Goal: Information Seeking & Learning: Learn about a topic

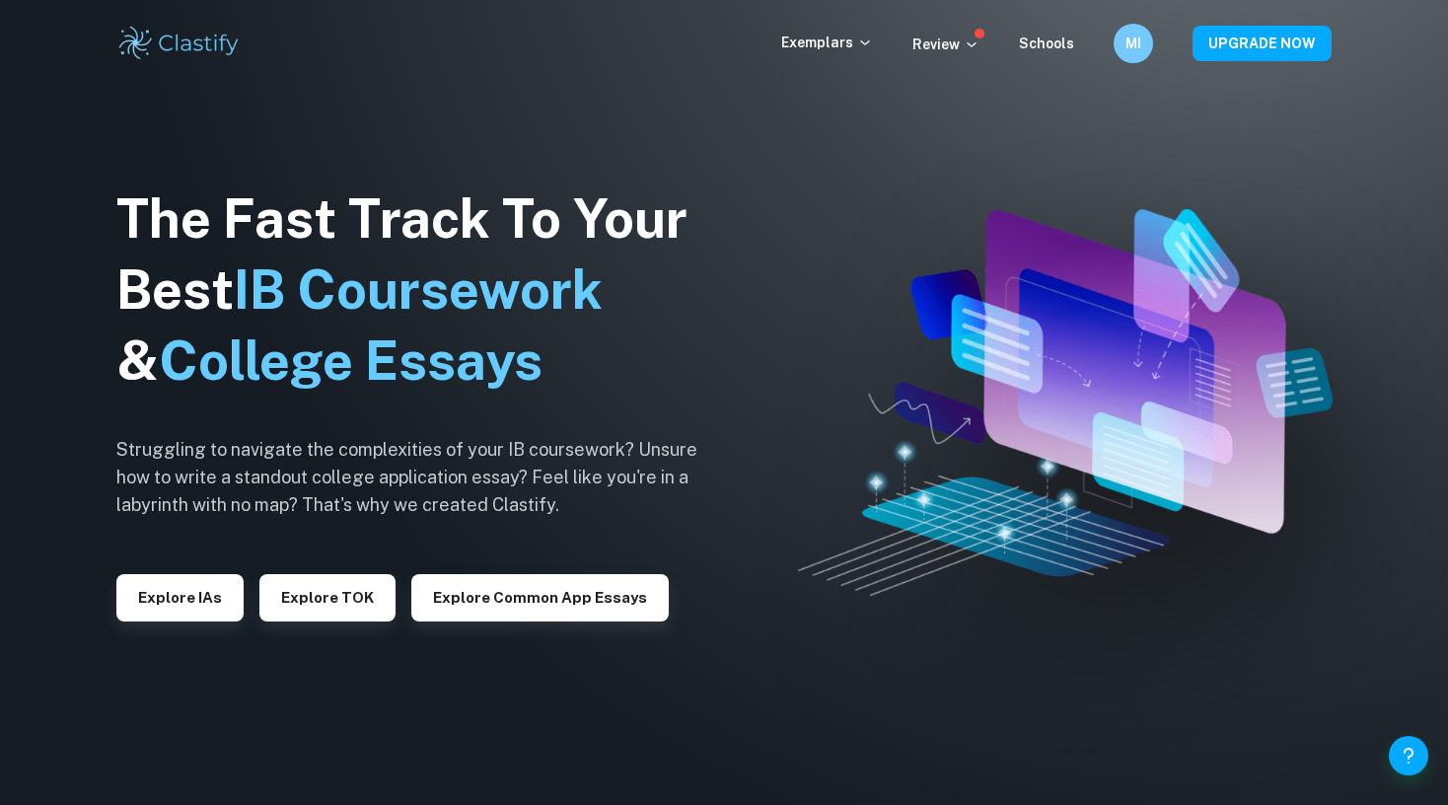
checkbox input "true"
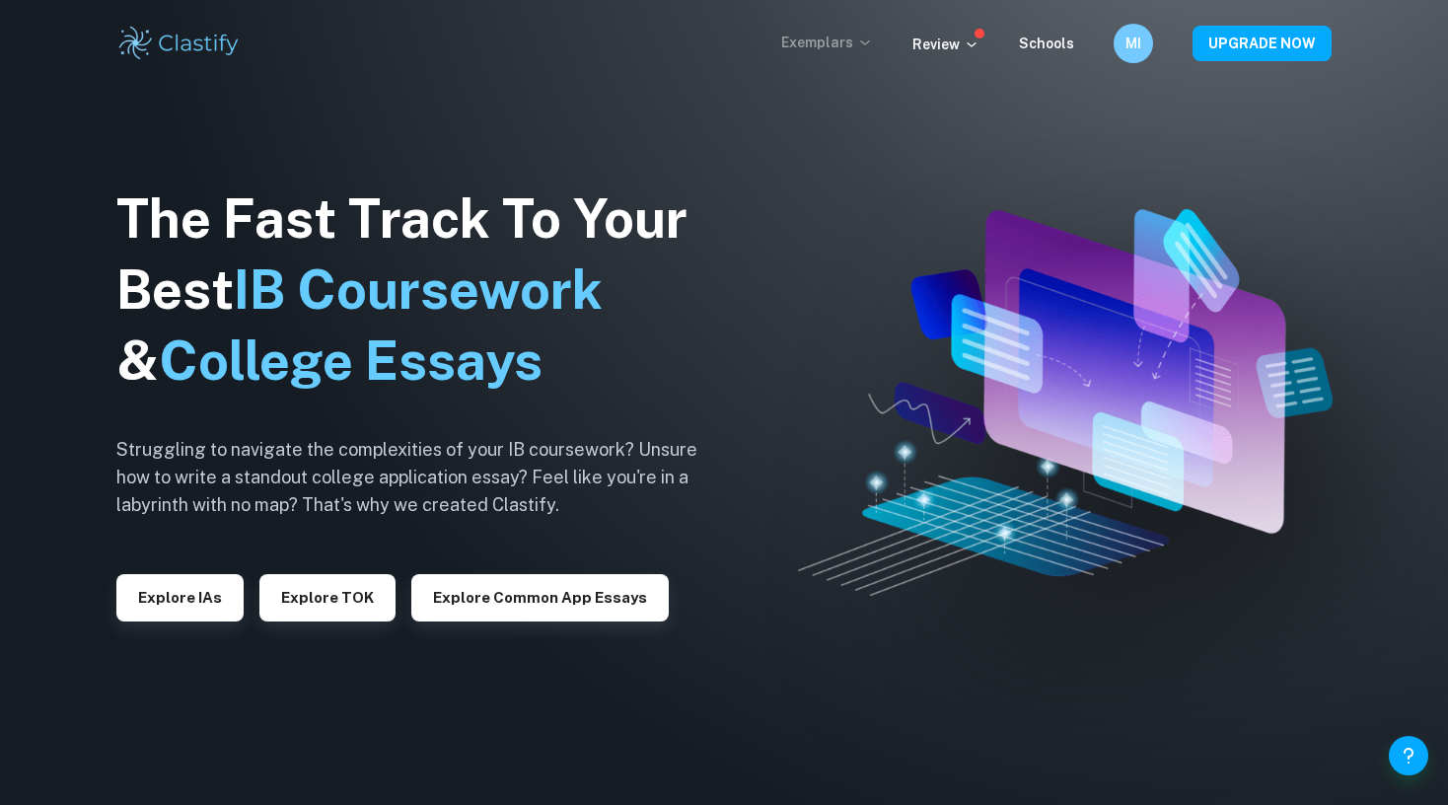
click at [873, 41] on icon at bounding box center [865, 43] width 16 height 16
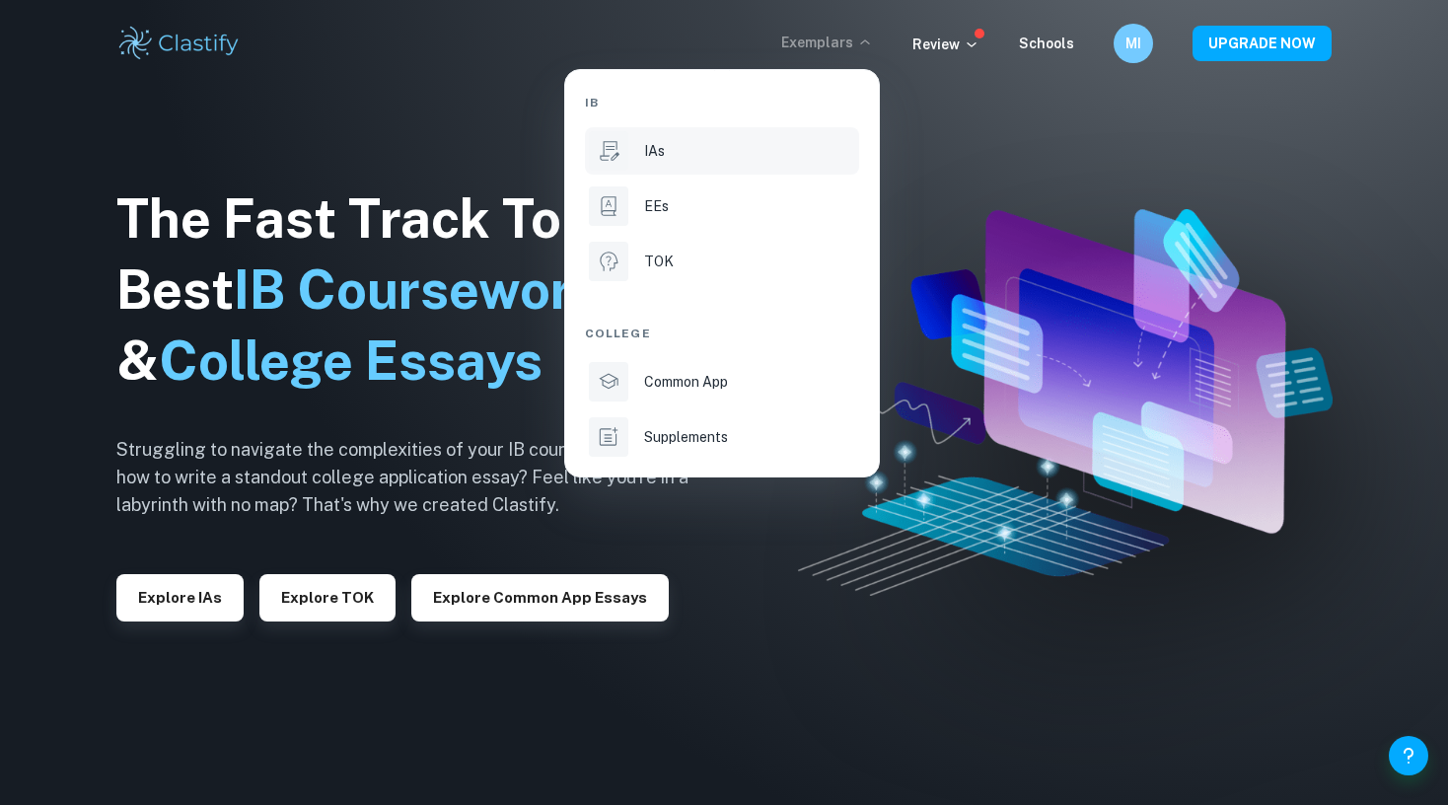
click at [798, 137] on li "IAs" at bounding box center [722, 150] width 274 height 47
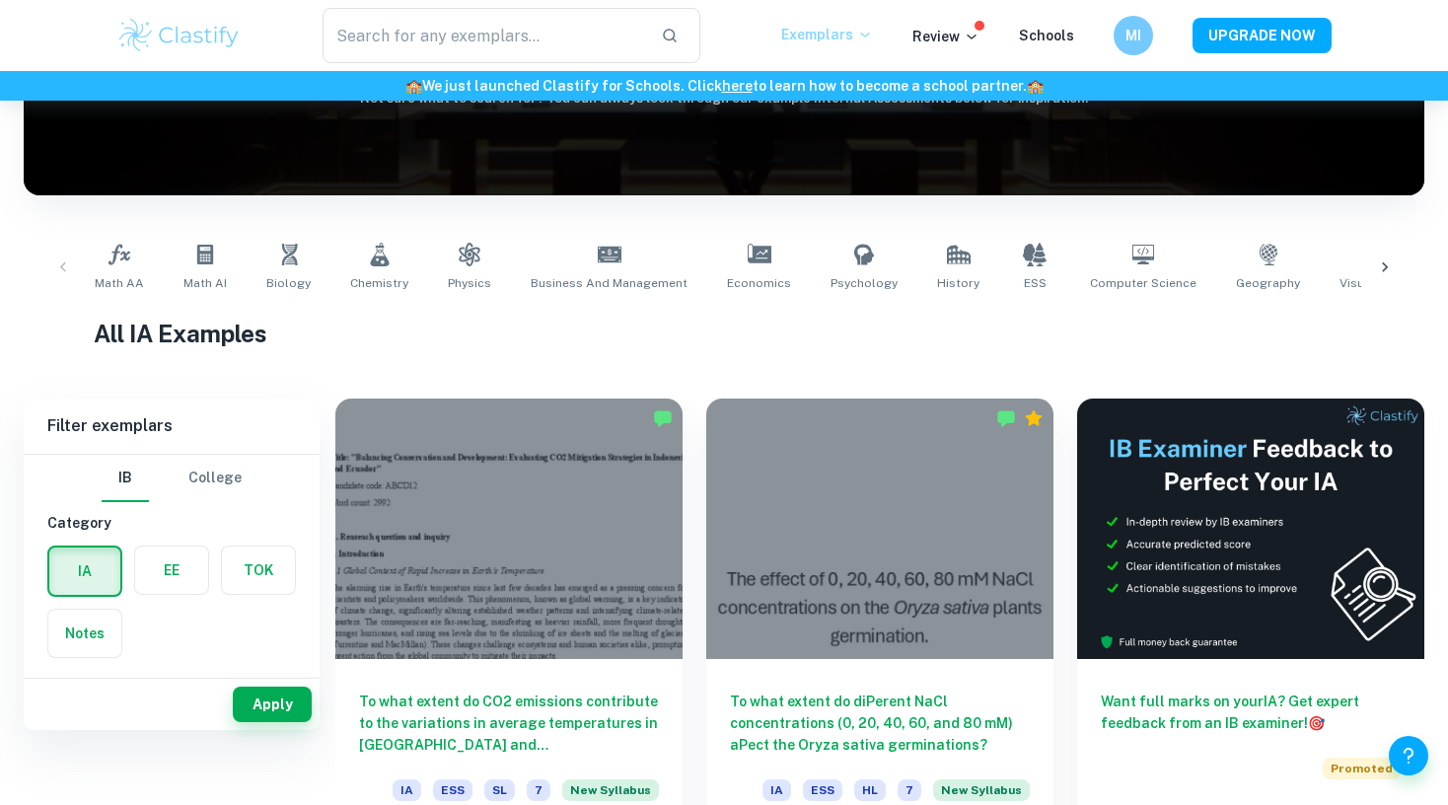
scroll to position [387, 0]
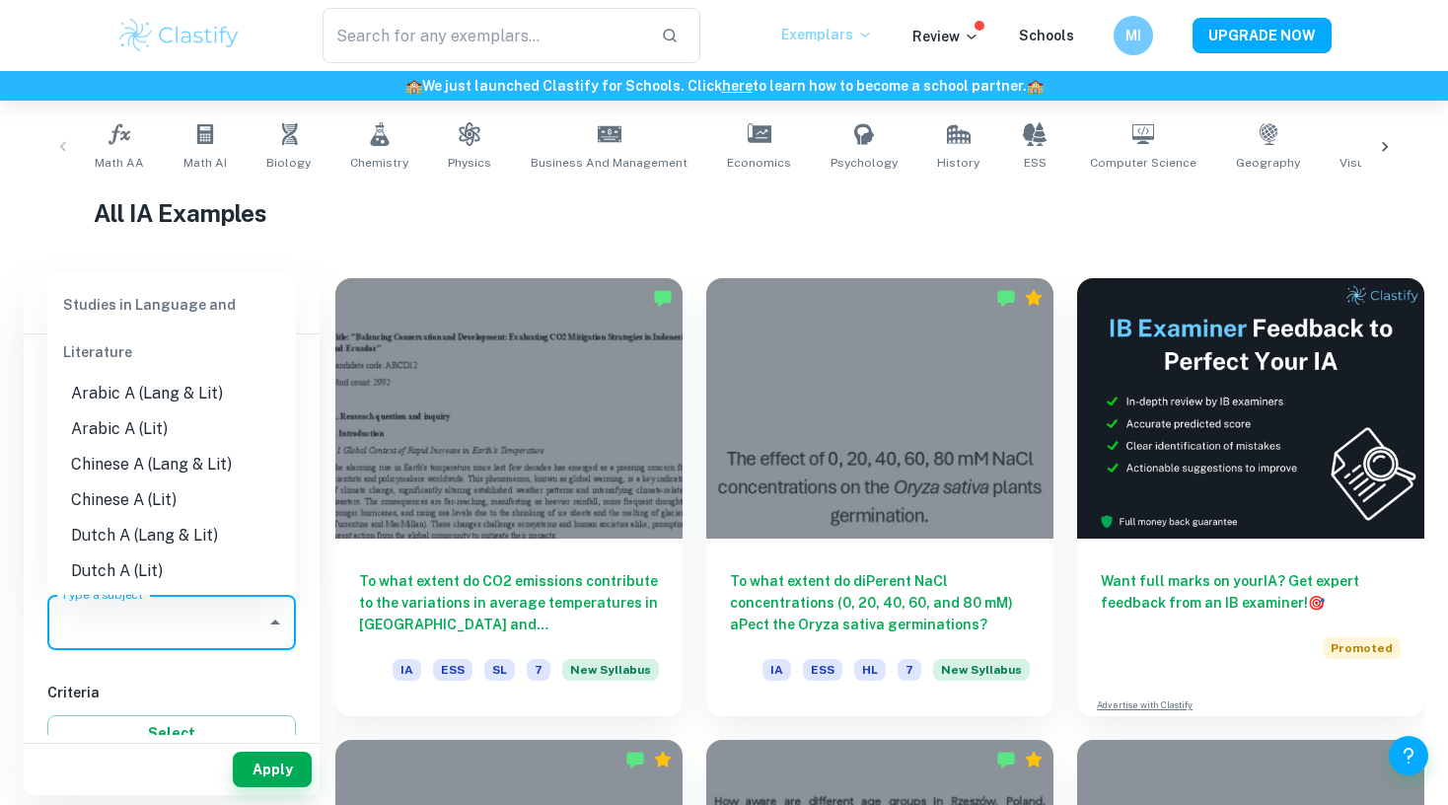
click at [180, 634] on input "Type a subject" at bounding box center [156, 622] width 201 height 37
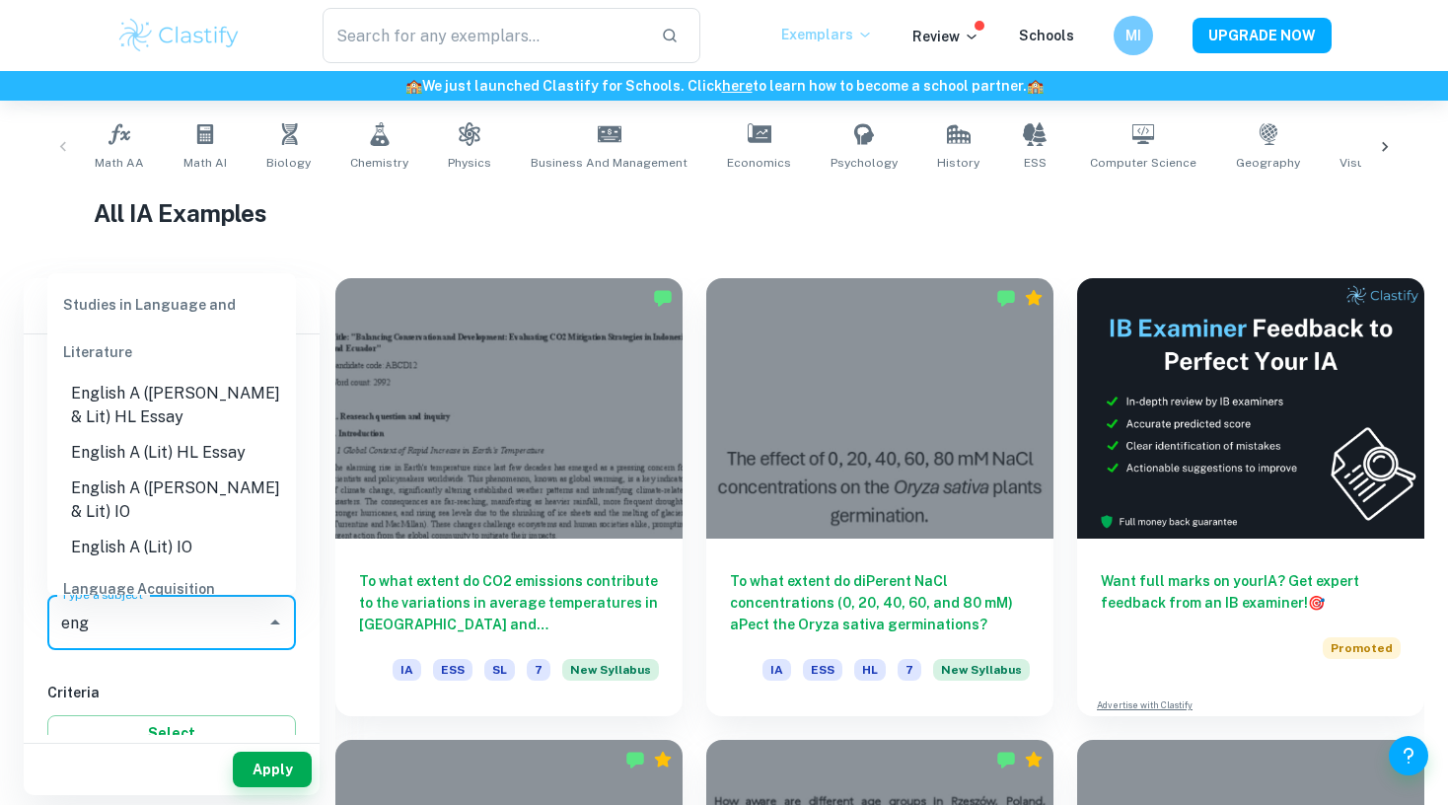
click at [213, 483] on li "English A ([PERSON_NAME] & Lit) IO" at bounding box center [171, 499] width 249 height 59
type input "English A ([PERSON_NAME] & Lit) IO"
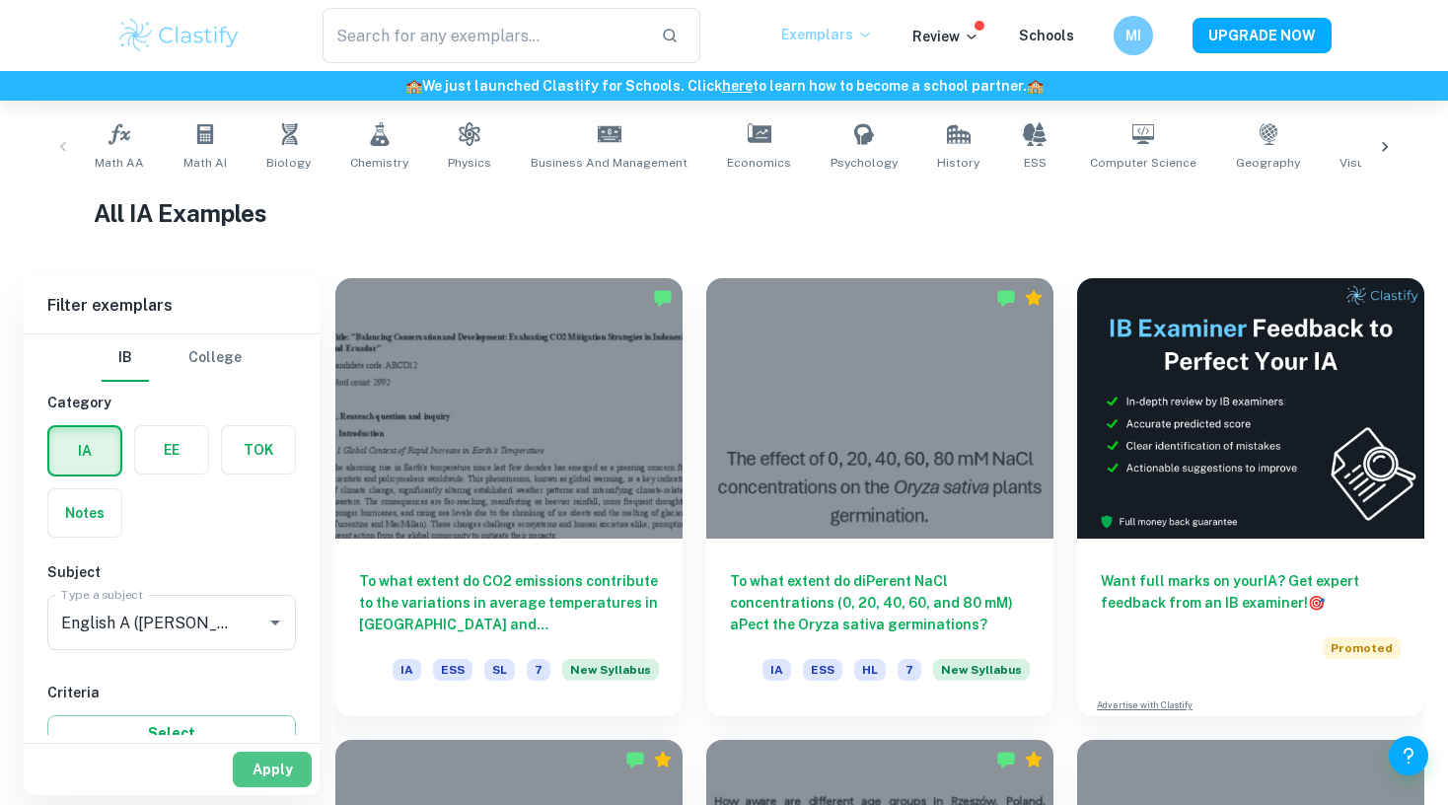
click at [260, 765] on button "Apply" at bounding box center [272, 770] width 79 height 36
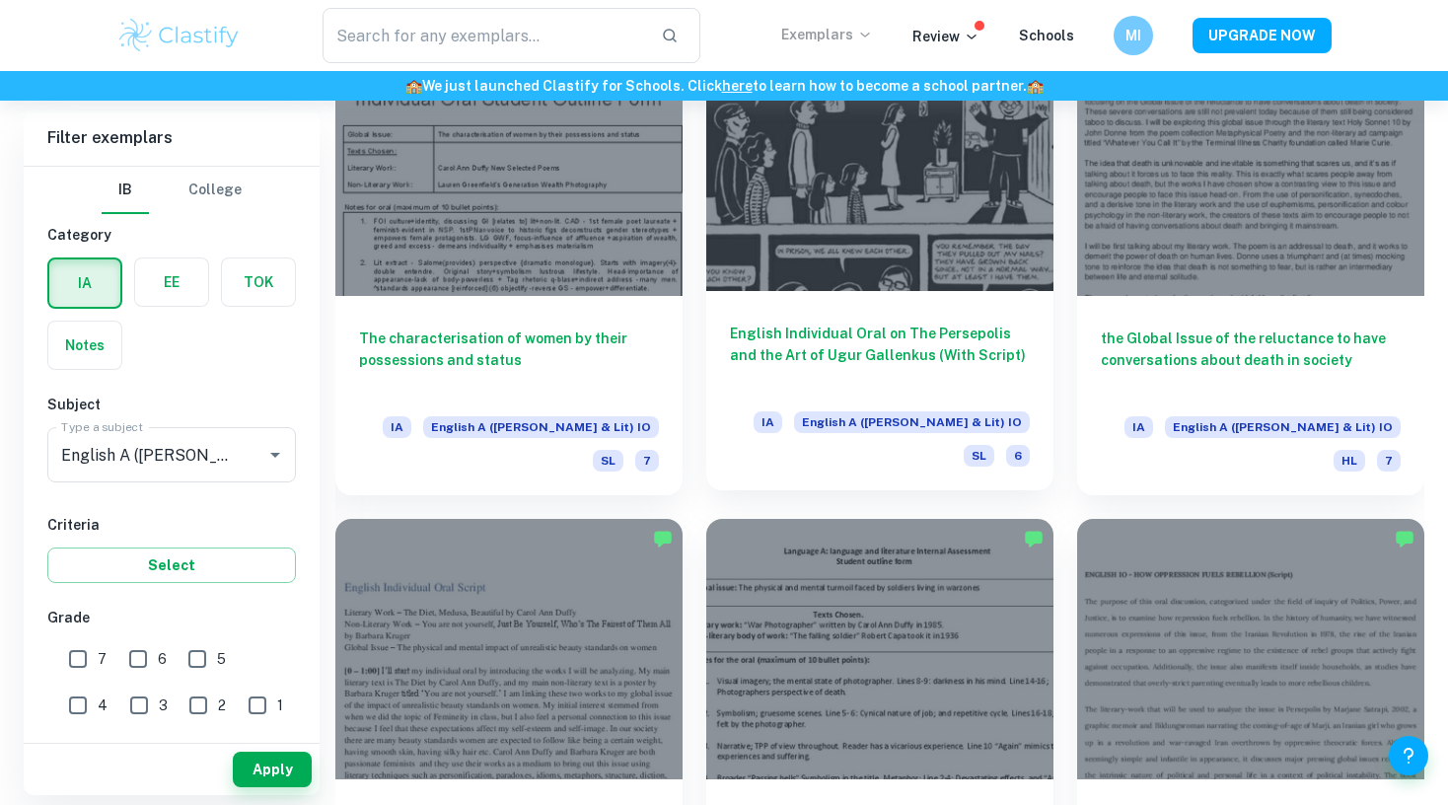
scroll to position [2689, 0]
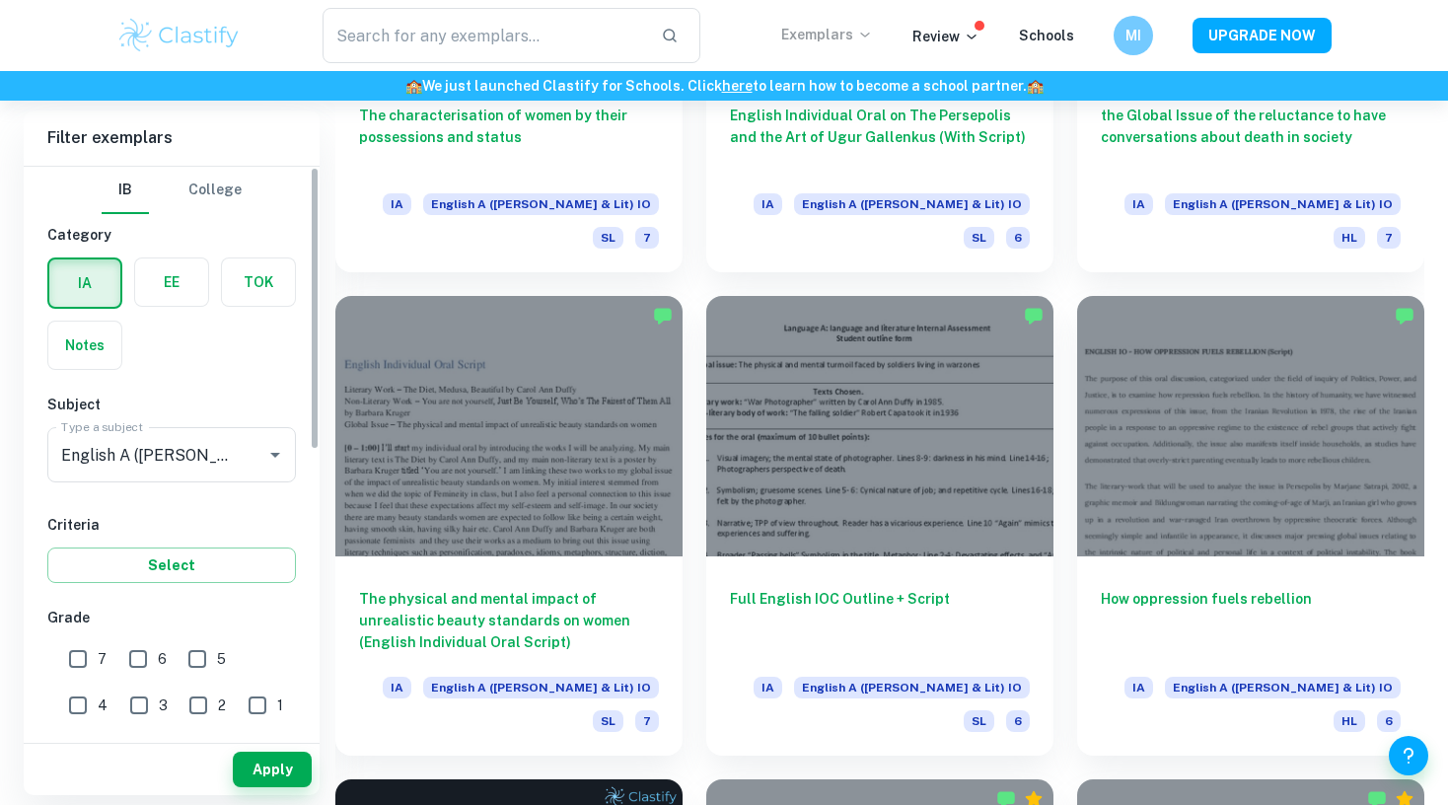
click at [90, 659] on input "7" at bounding box center [77, 658] width 39 height 39
checkbox input "true"
click at [270, 761] on button "Apply" at bounding box center [272, 770] width 79 height 36
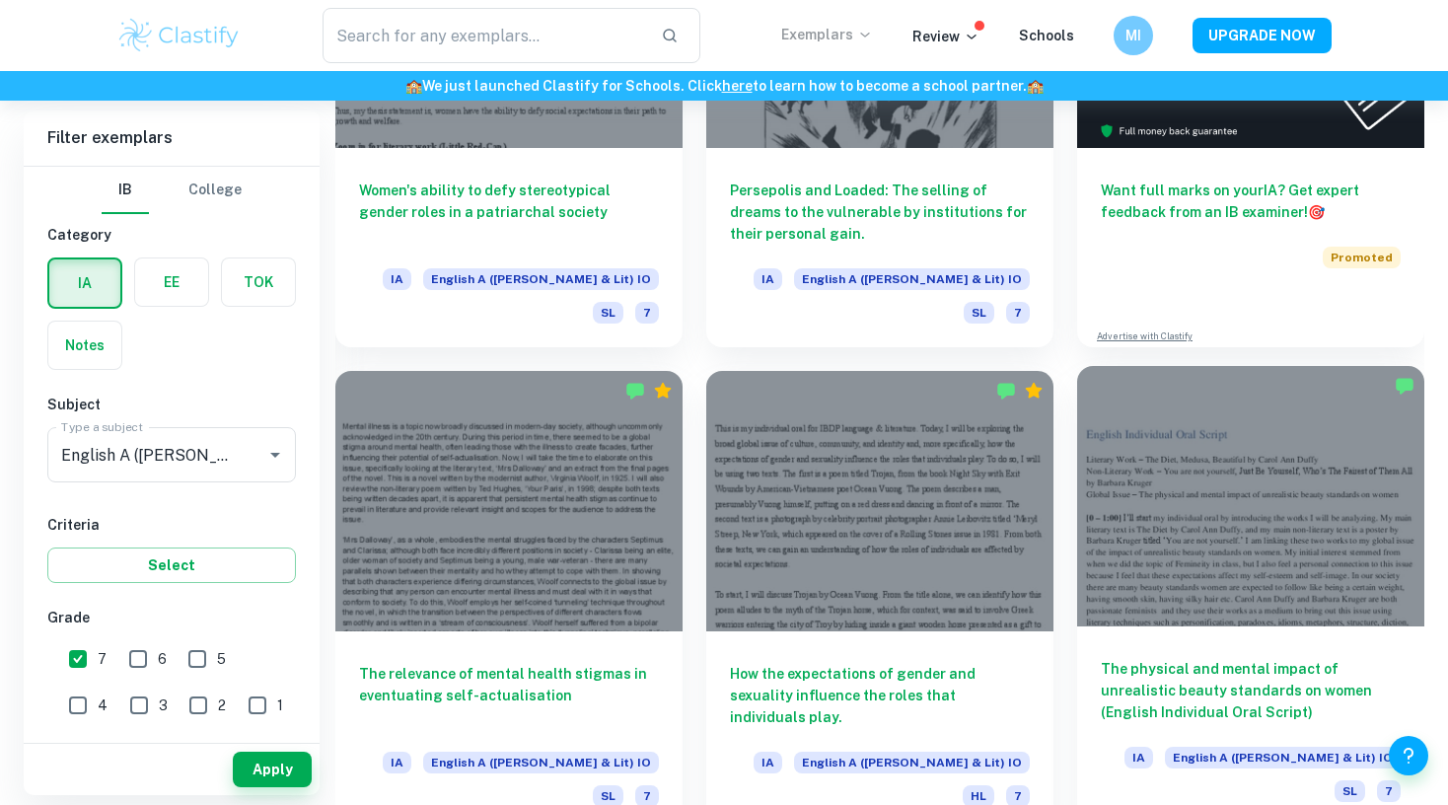
scroll to position [677, 0]
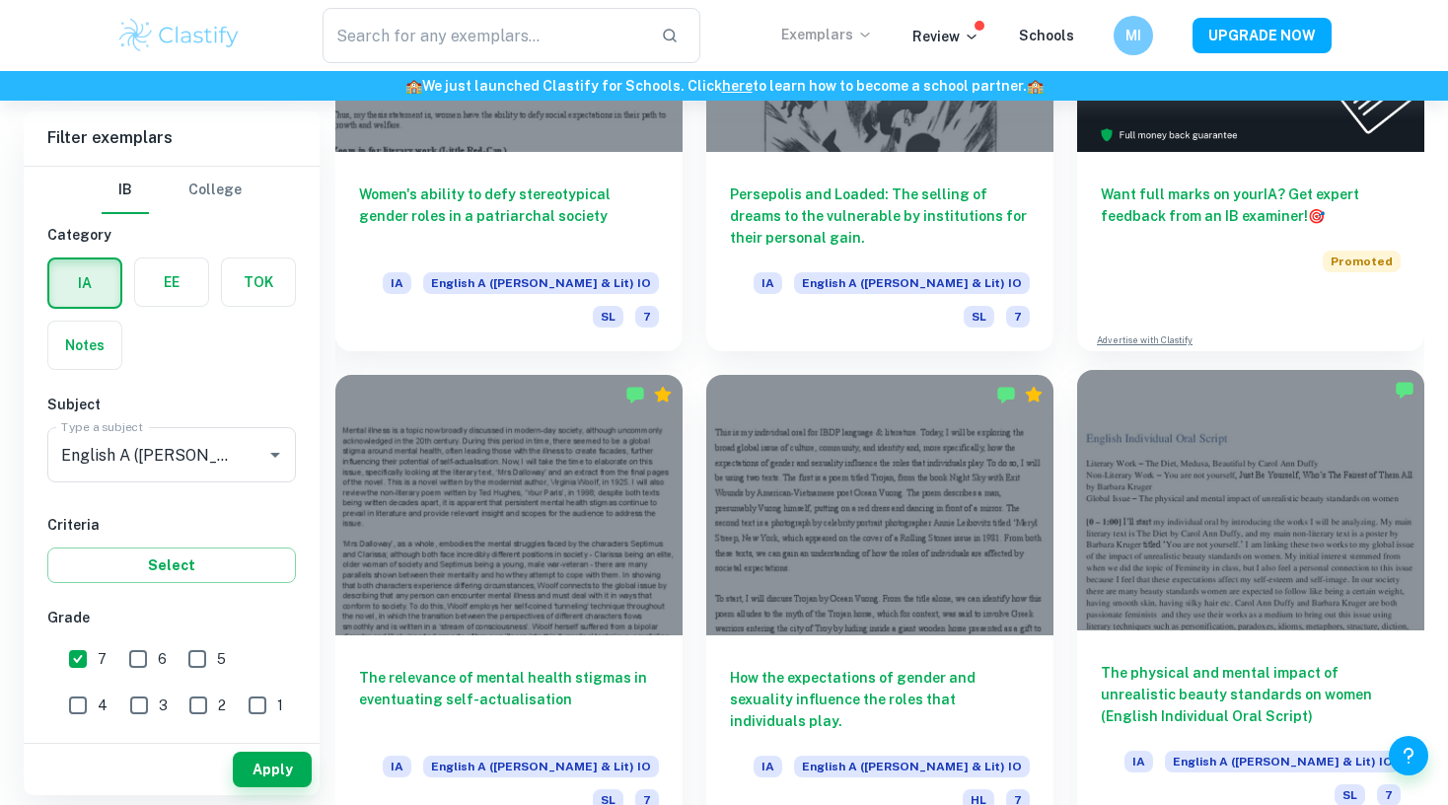
click at [1160, 531] on div at bounding box center [1250, 500] width 347 height 260
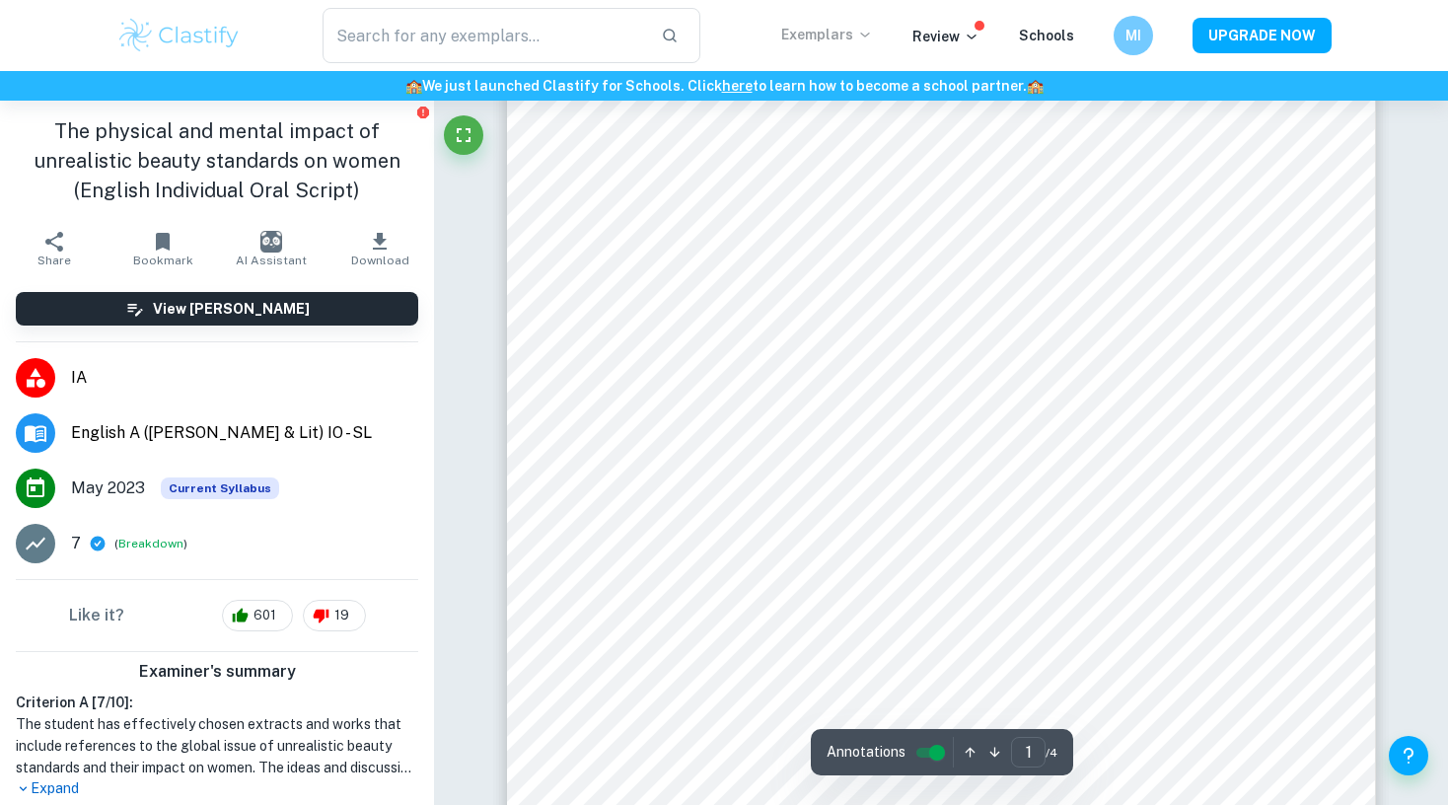
scroll to position [93, 0]
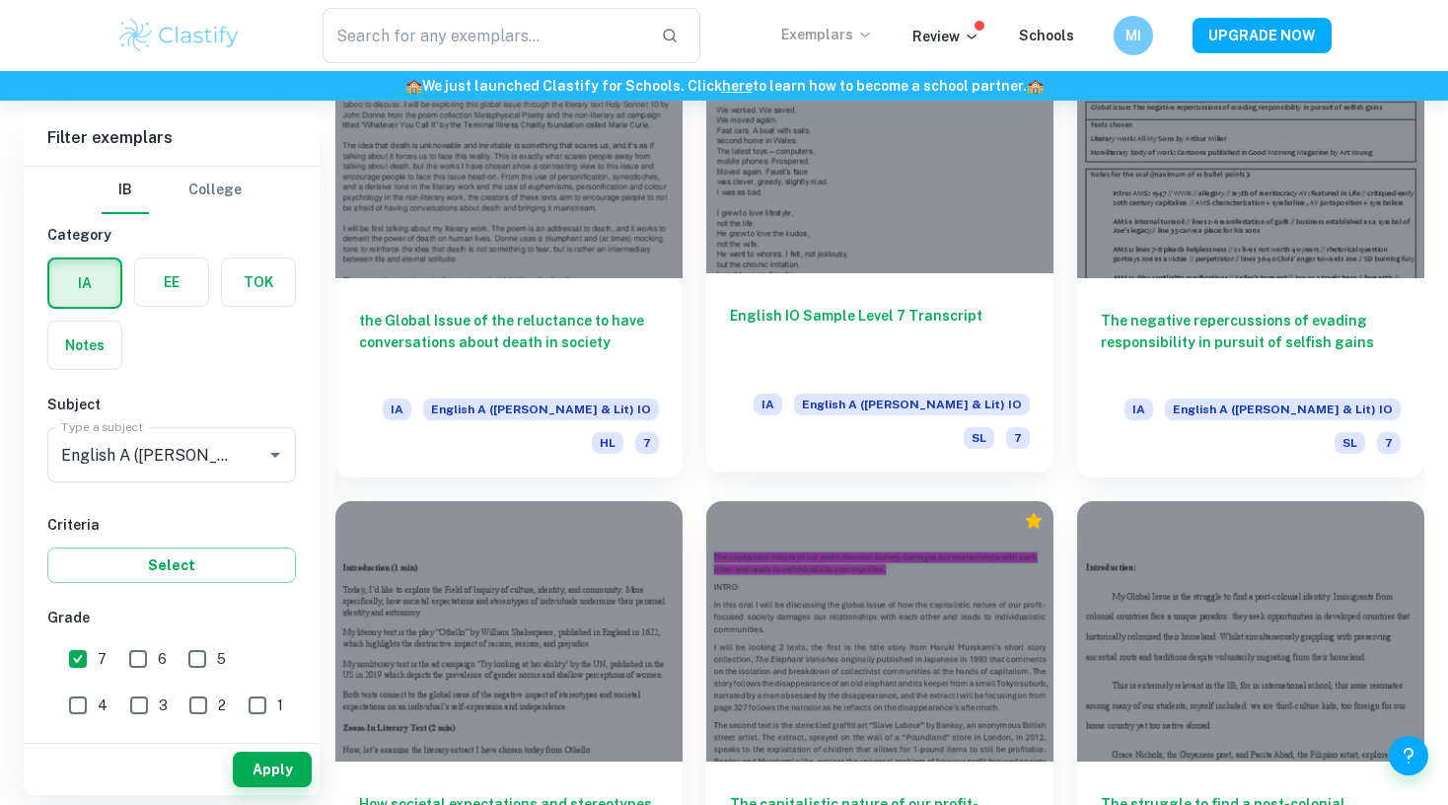
scroll to position [2001, 0]
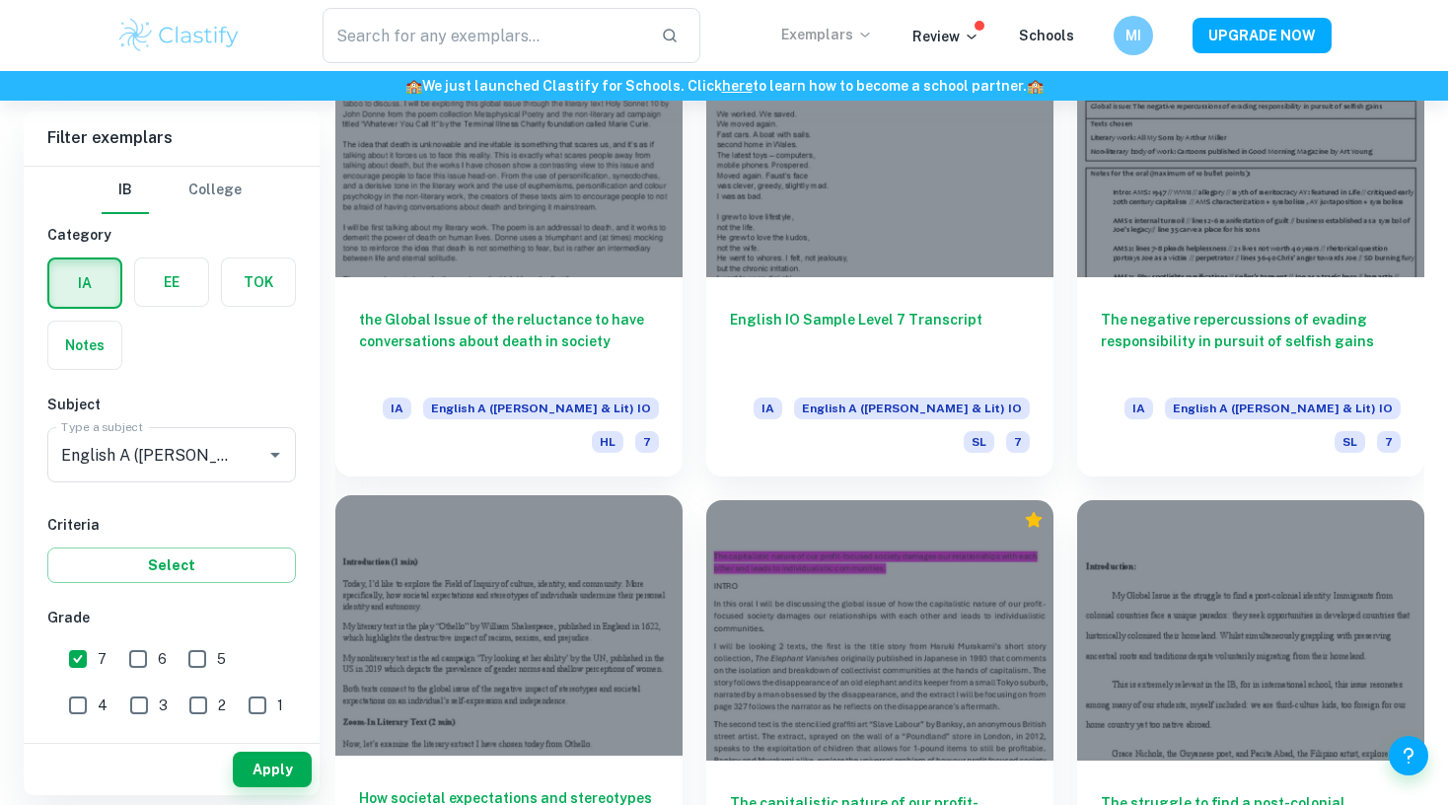
click at [558, 787] on h6 "How societal expectations and stereotypes of individuals undermine their person…" at bounding box center [509, 819] width 300 height 65
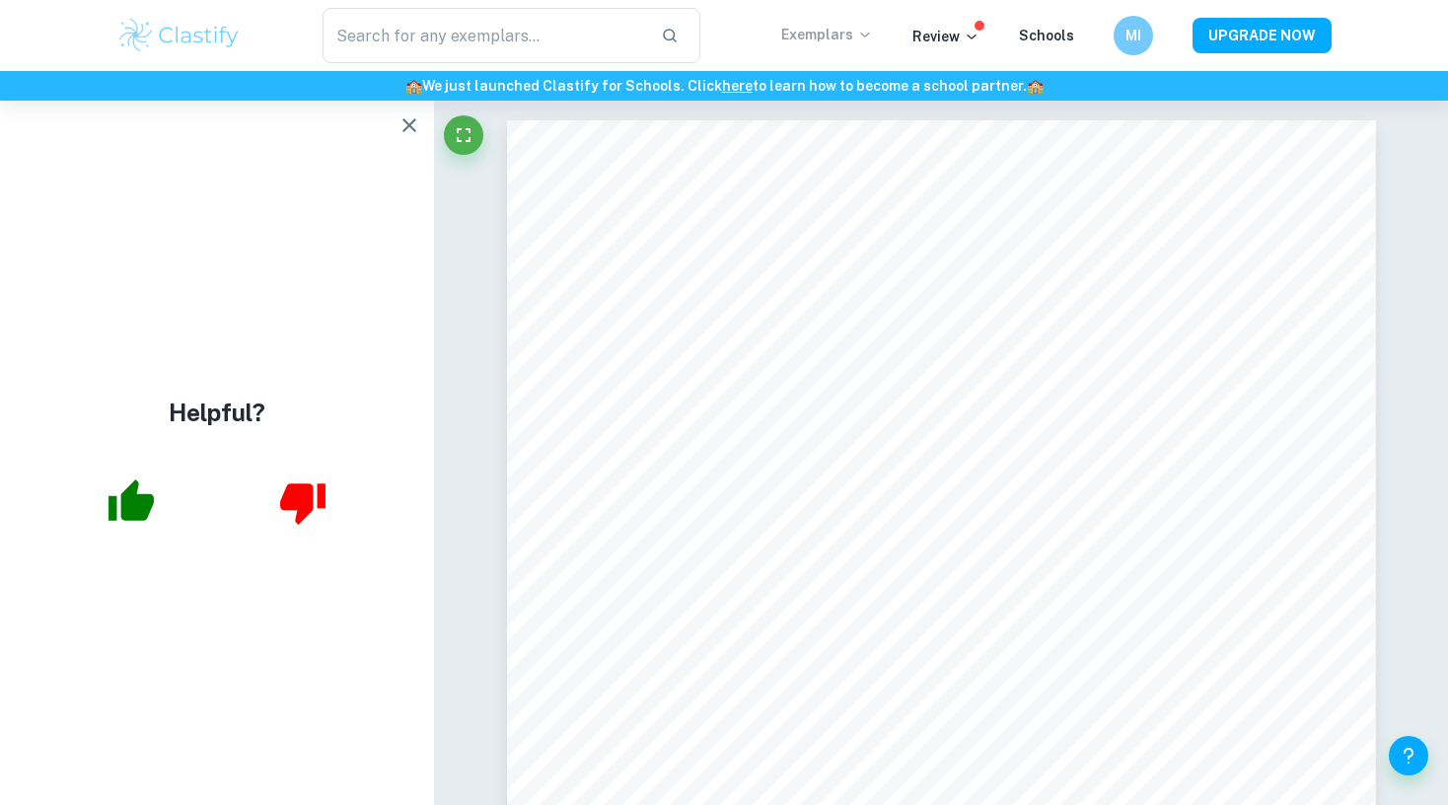
click at [412, 128] on icon "button" at bounding box center [409, 125] width 14 height 14
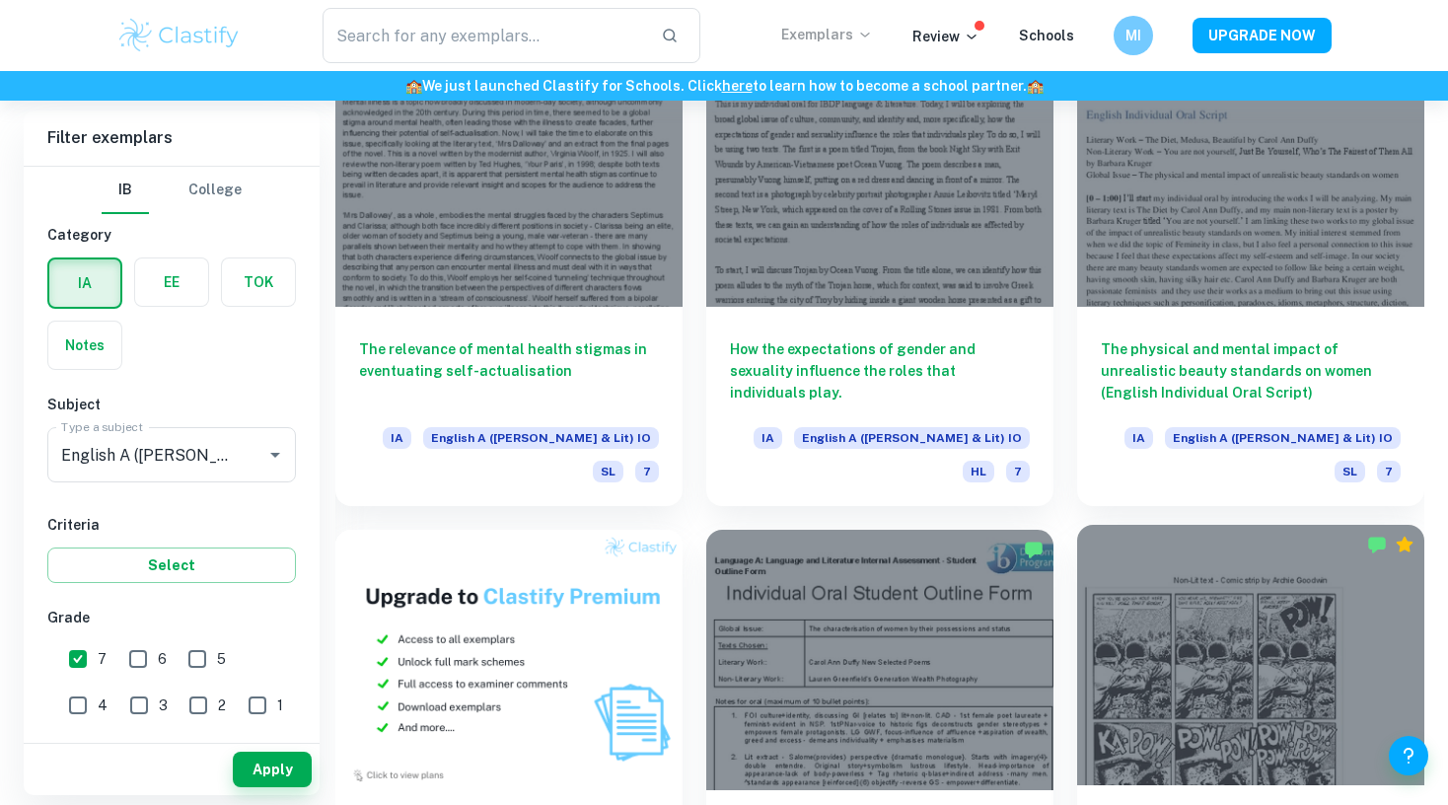
scroll to position [914, 0]
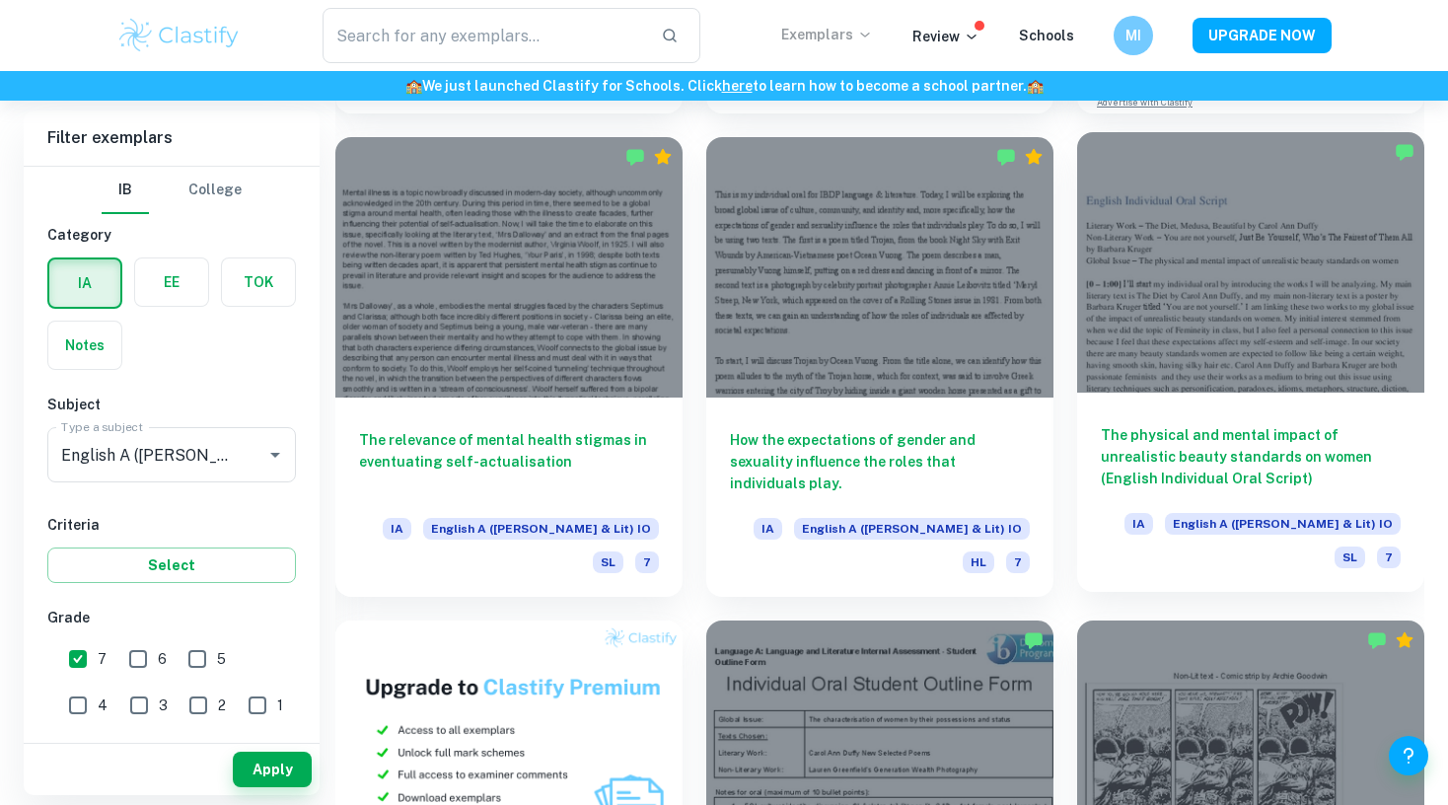
click at [1252, 442] on h6 "The physical and mental impact of unrealistic beauty standards on women (Englis…" at bounding box center [1251, 456] width 300 height 65
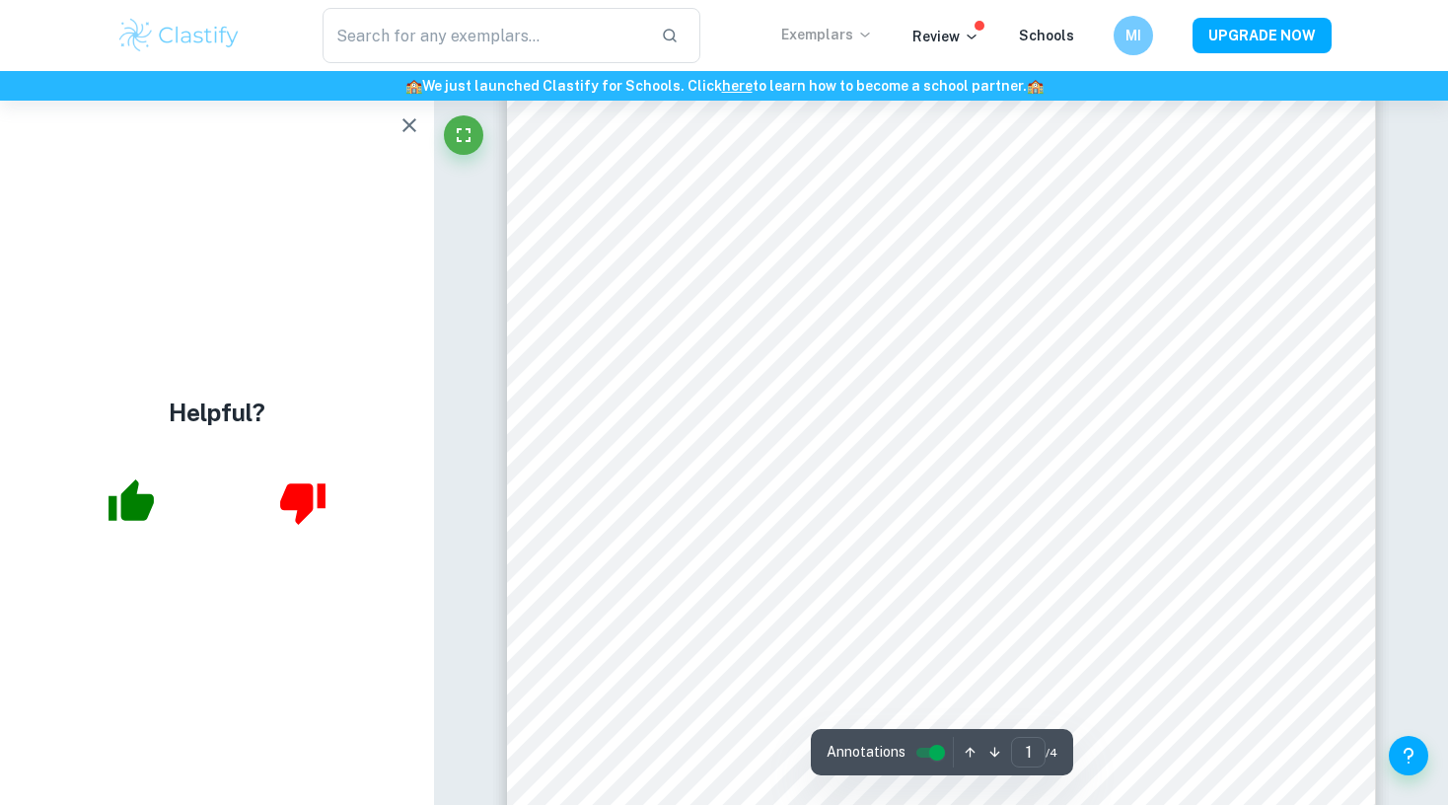
scroll to position [109, 0]
click at [415, 127] on icon "button" at bounding box center [410, 125] width 24 height 24
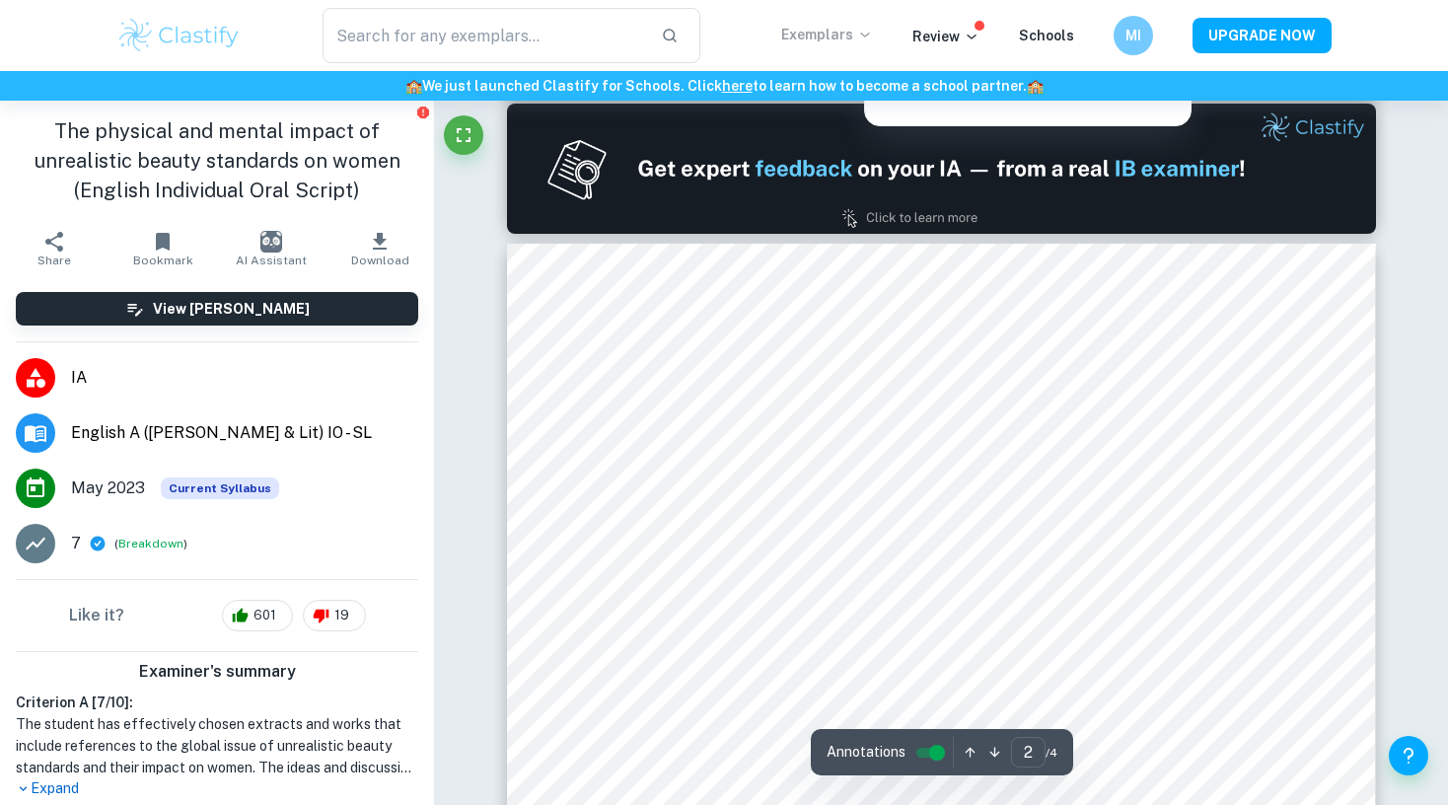
scroll to position [1256, 0]
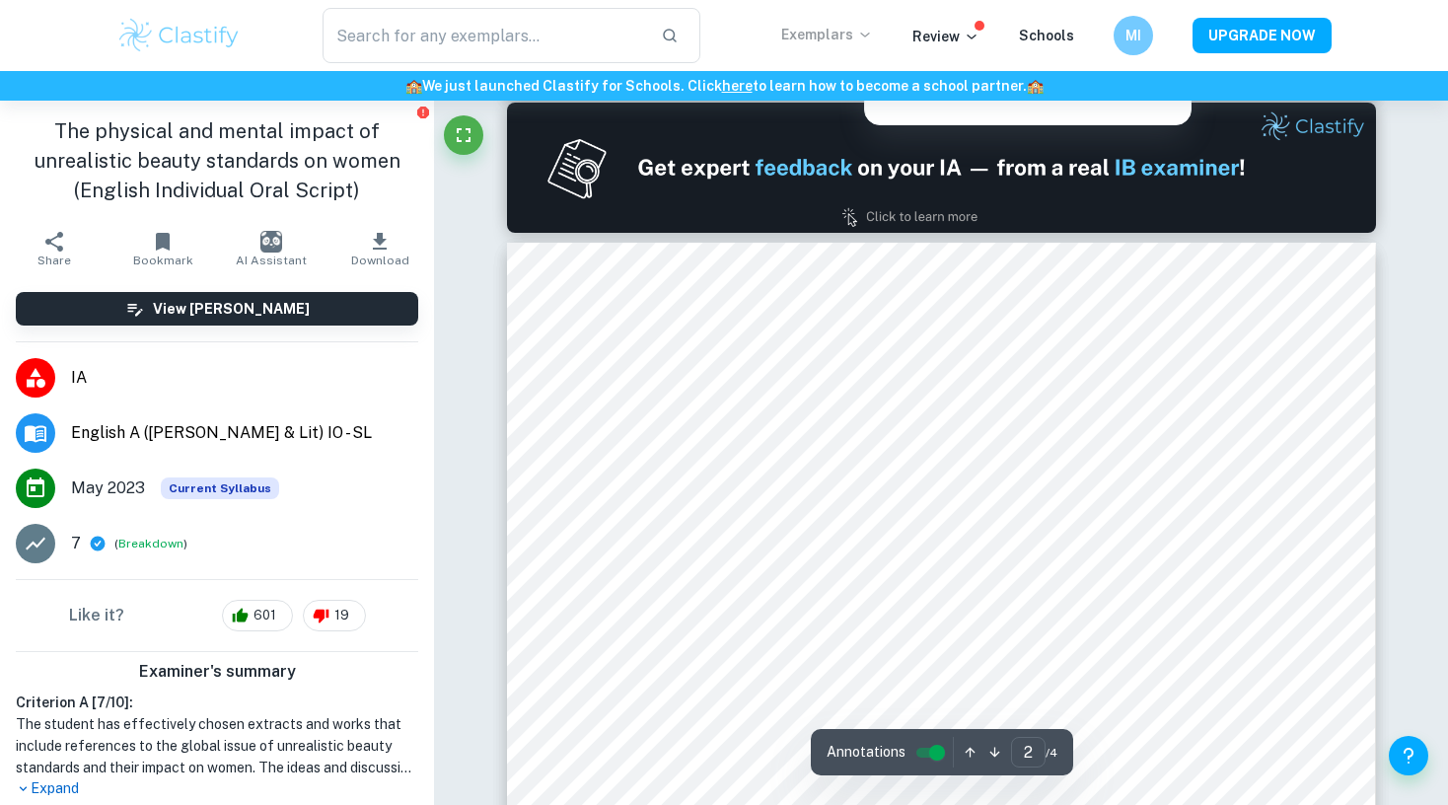
type input "1"
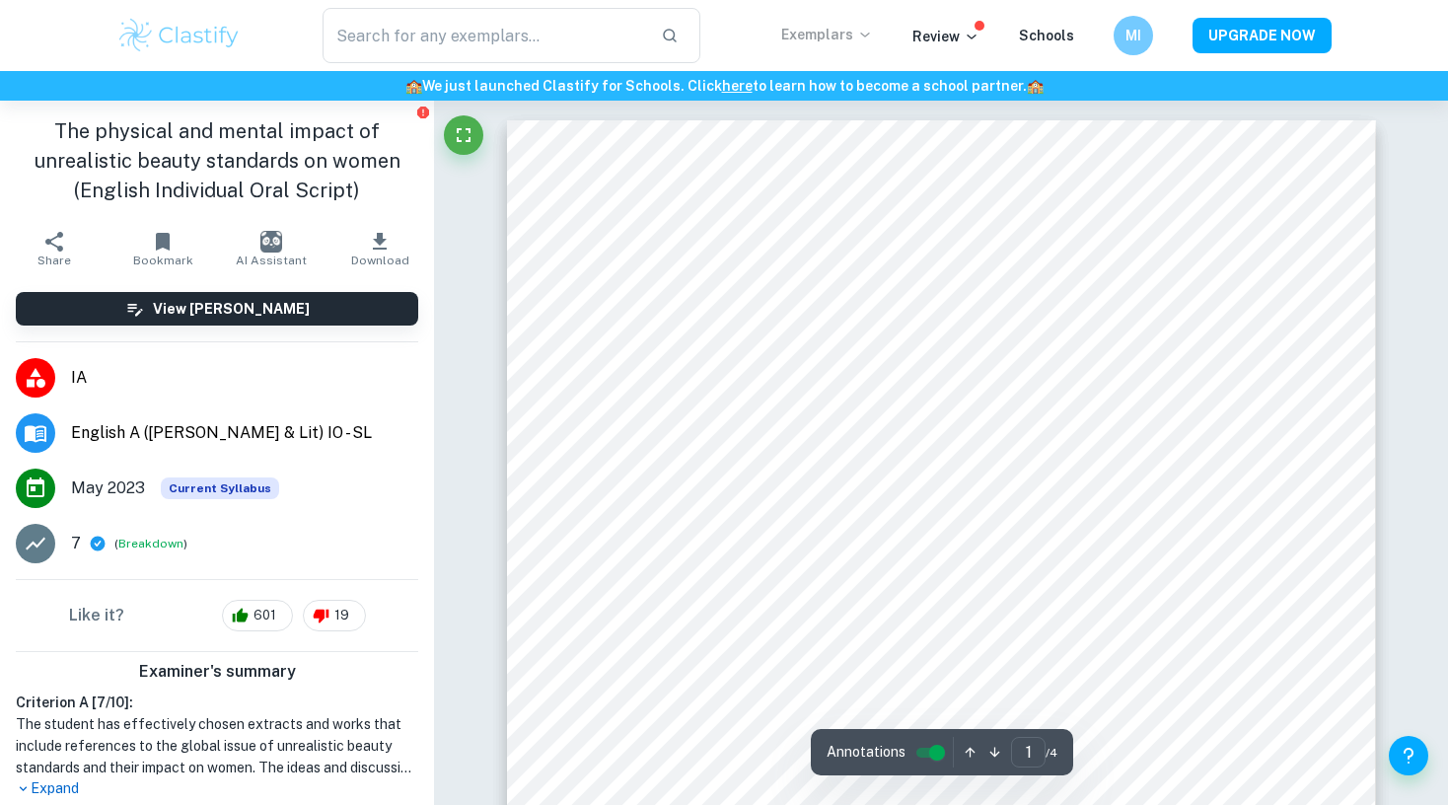
scroll to position [0, 0]
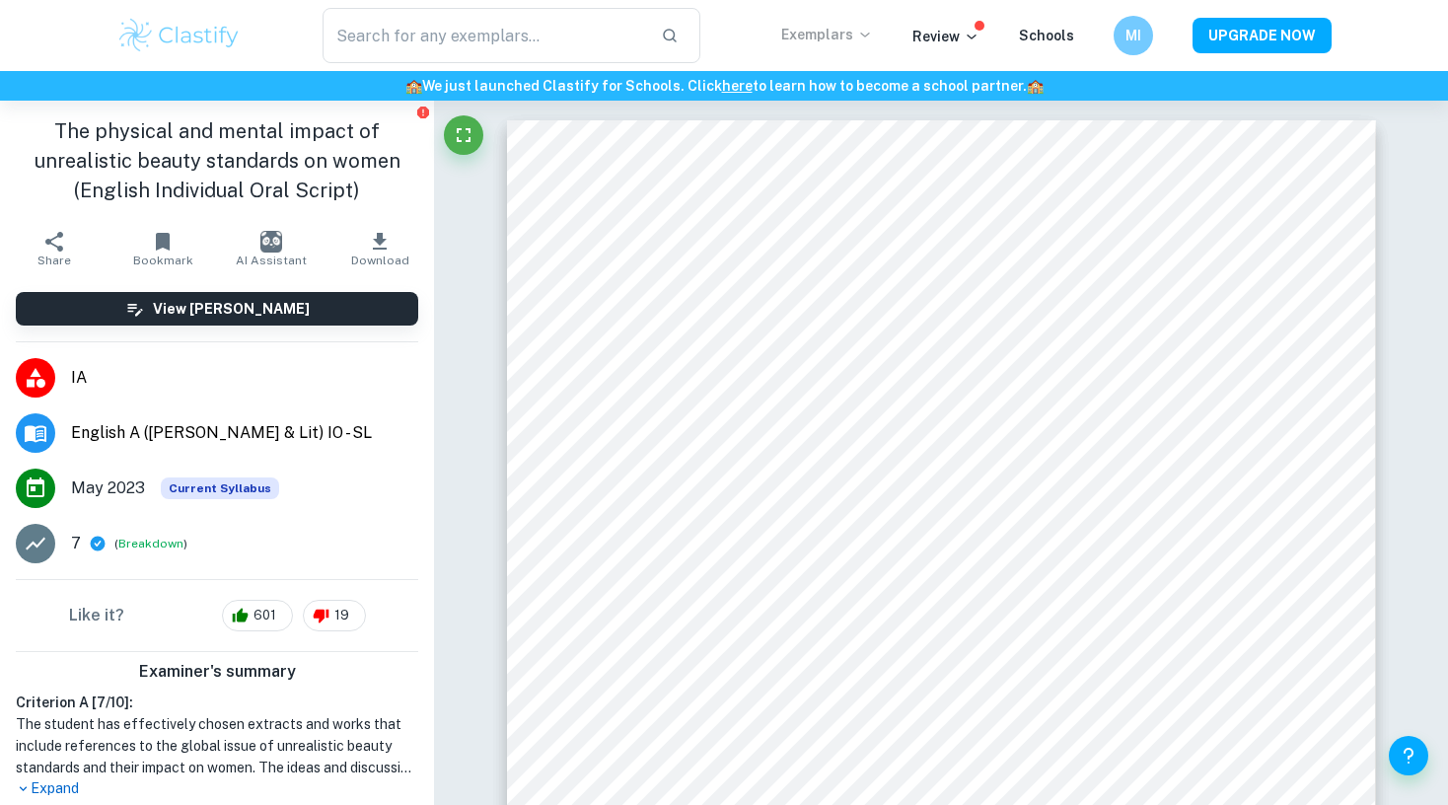
click at [177, 427] on span "English A ([PERSON_NAME] & Lit) IO - SL" at bounding box center [244, 433] width 347 height 24
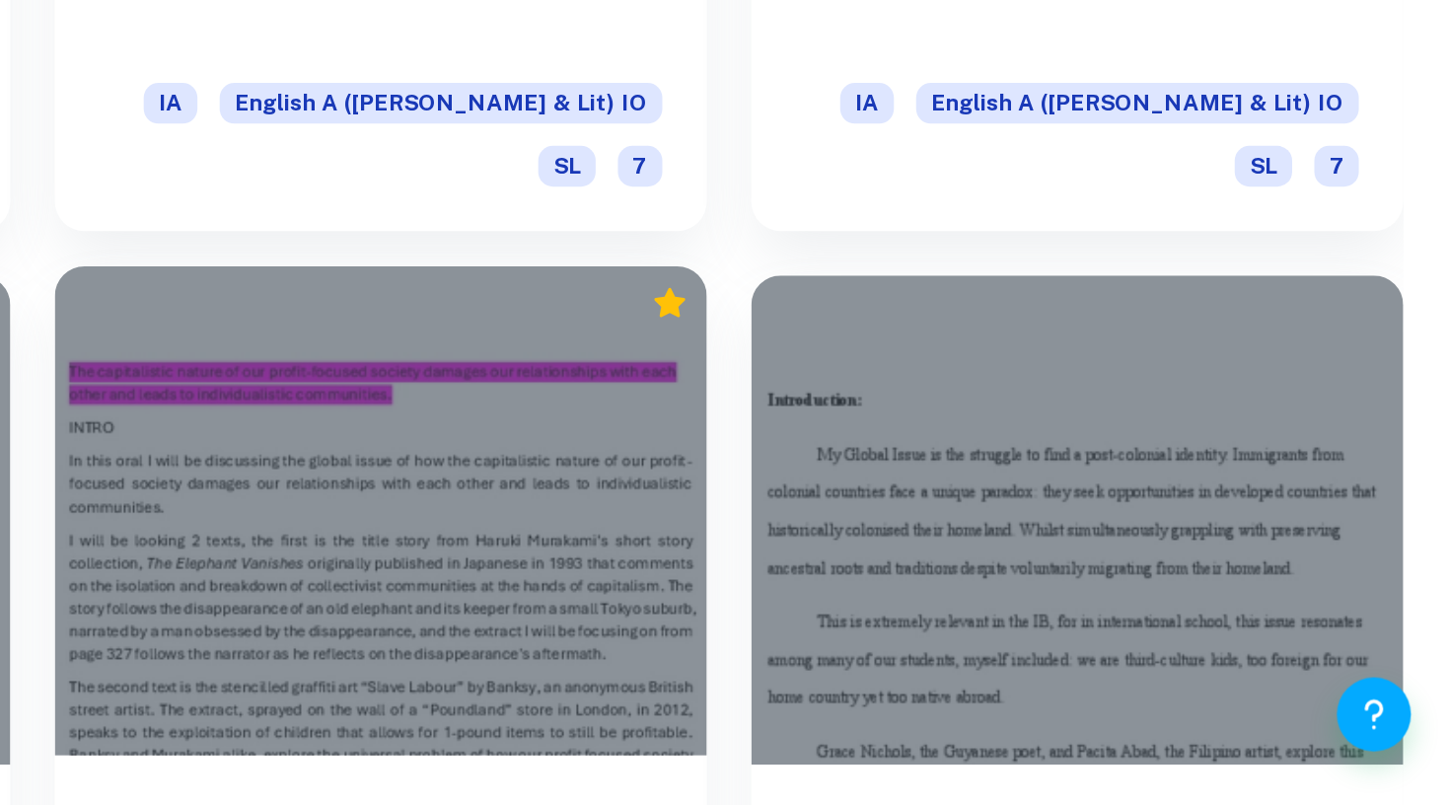
scroll to position [1980, 0]
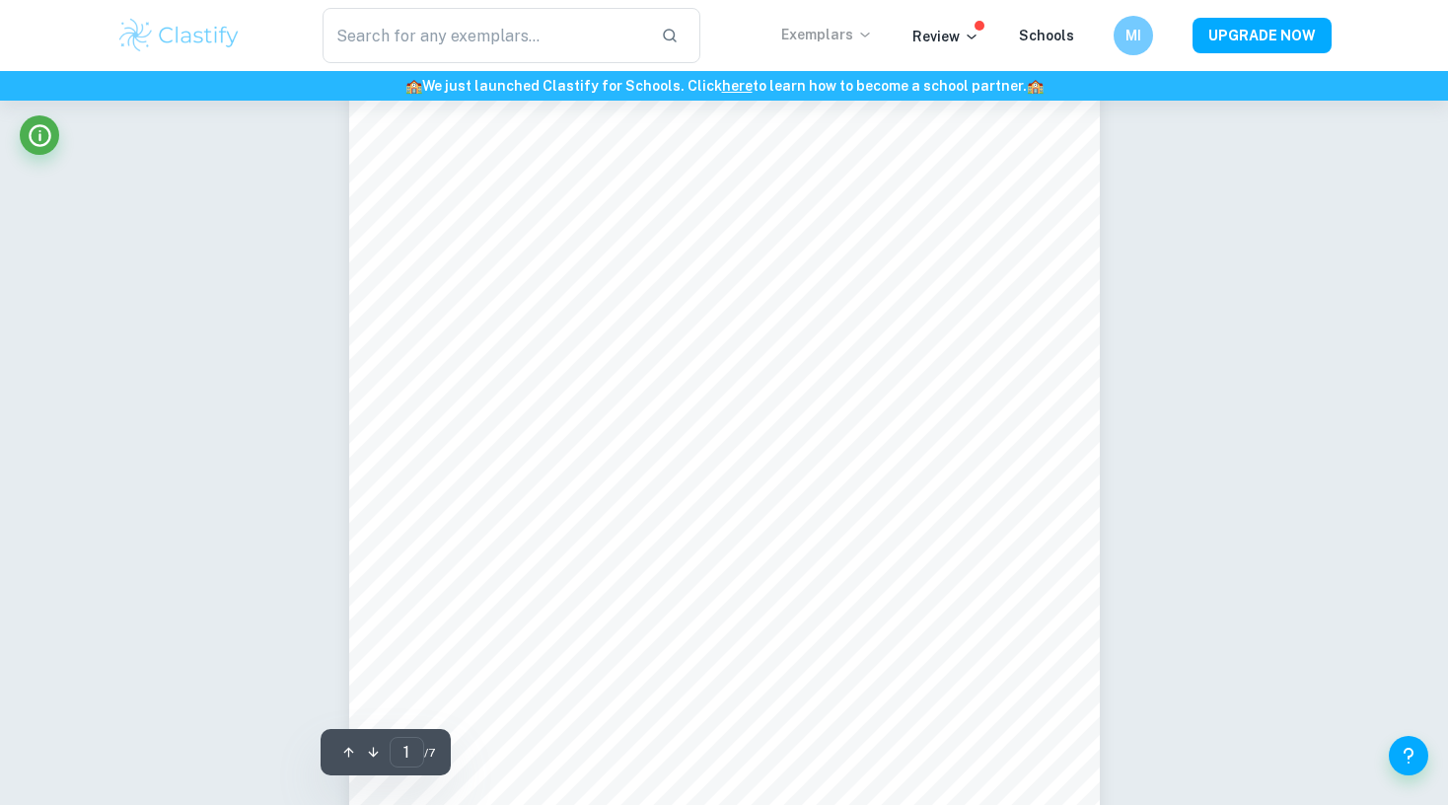
scroll to position [218, 0]
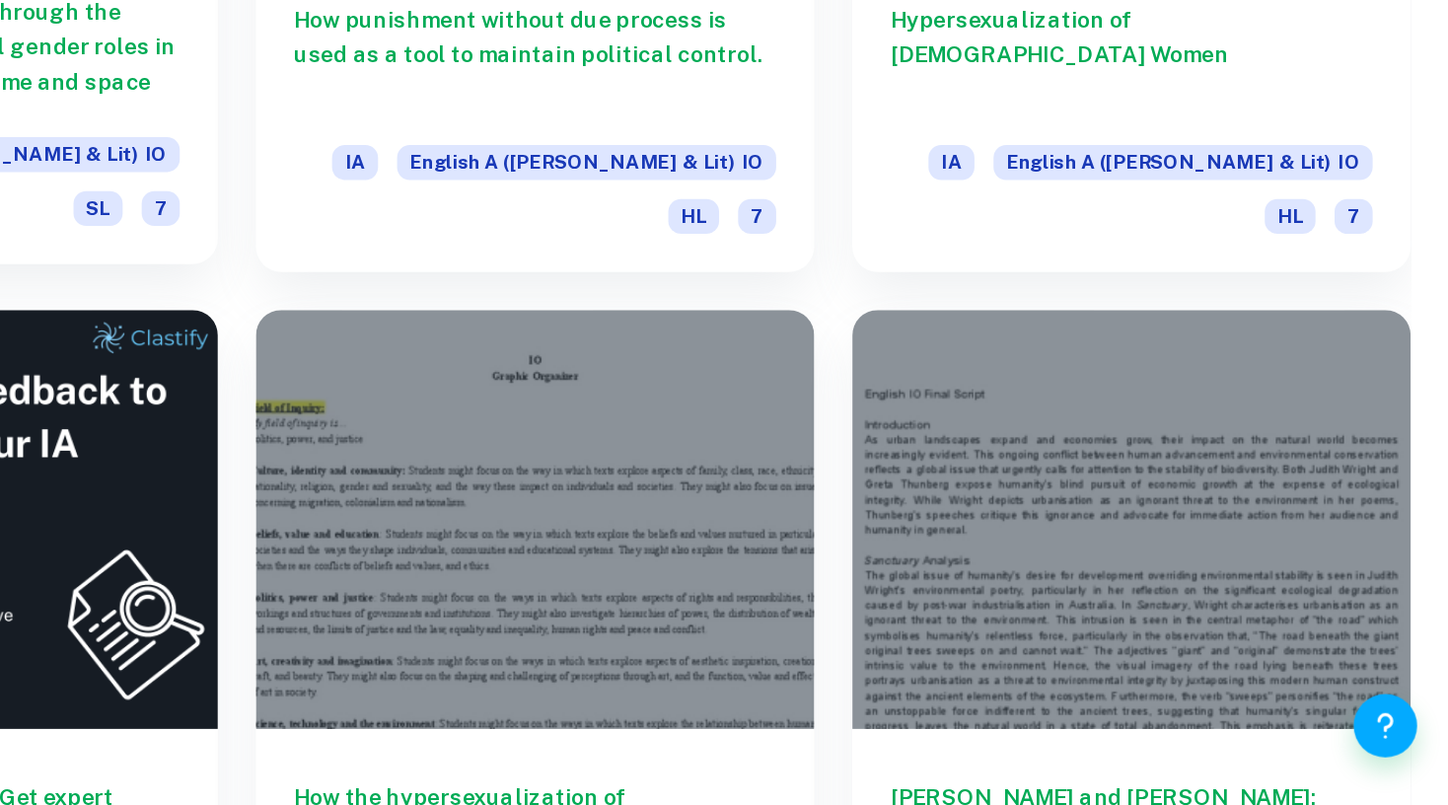
scroll to position [2970, 0]
